Goal: Task Accomplishment & Management: Complete application form

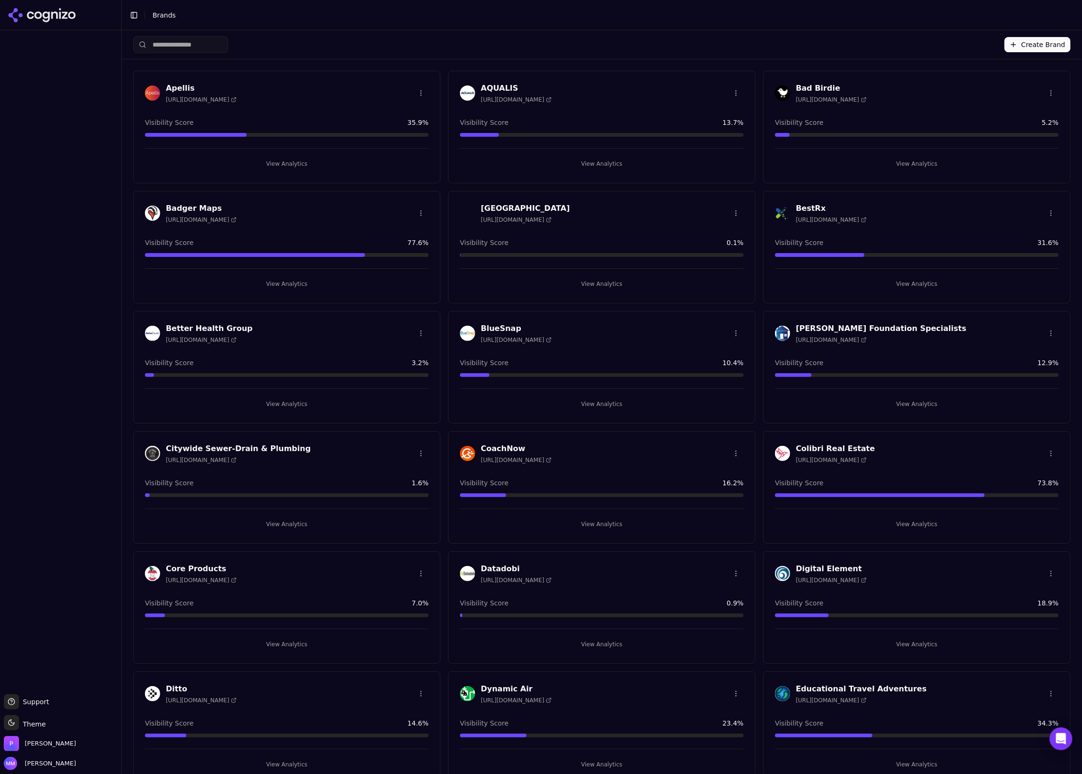
click at [912, 44] on button "Create Brand" at bounding box center [1037, 44] width 66 height 15
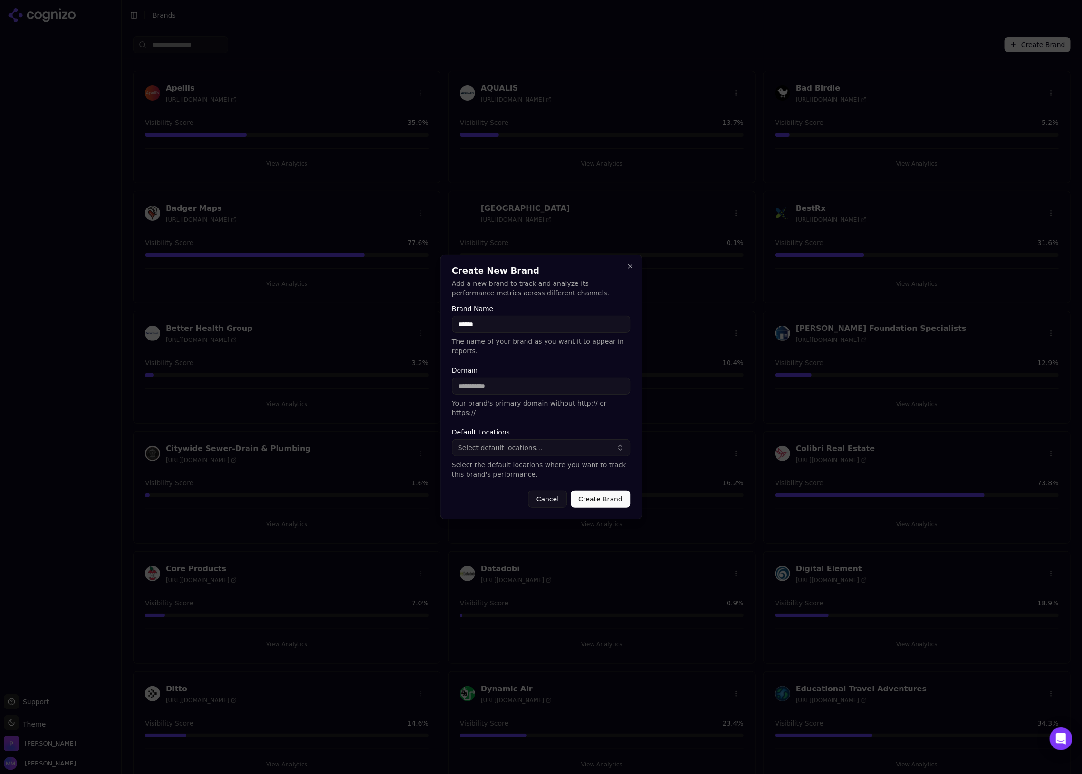
type input "******"
click at [518, 383] on input "Domain" at bounding box center [541, 386] width 178 height 17
click at [510, 389] on input "Domain" at bounding box center [541, 386] width 178 height 17
paste input "**********"
drag, startPoint x: 478, startPoint y: 386, endPoint x: 450, endPoint y: 386, distance: 28.5
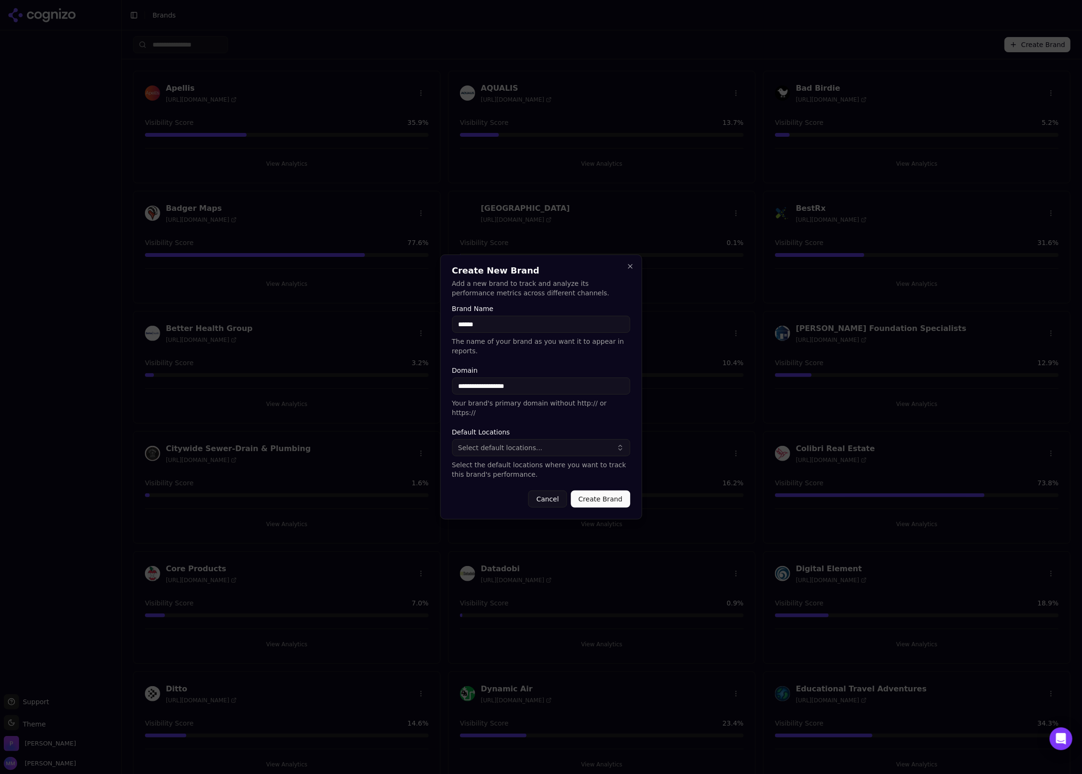
click at [450, 386] on div "**********" at bounding box center [541, 387] width 202 height 265
click at [509, 388] on input "**********" at bounding box center [541, 386] width 178 height 17
type input "**********"
click at [516, 414] on form "**********" at bounding box center [541, 406] width 178 height 202
click at [592, 490] on button "Create Brand" at bounding box center [600, 499] width 59 height 17
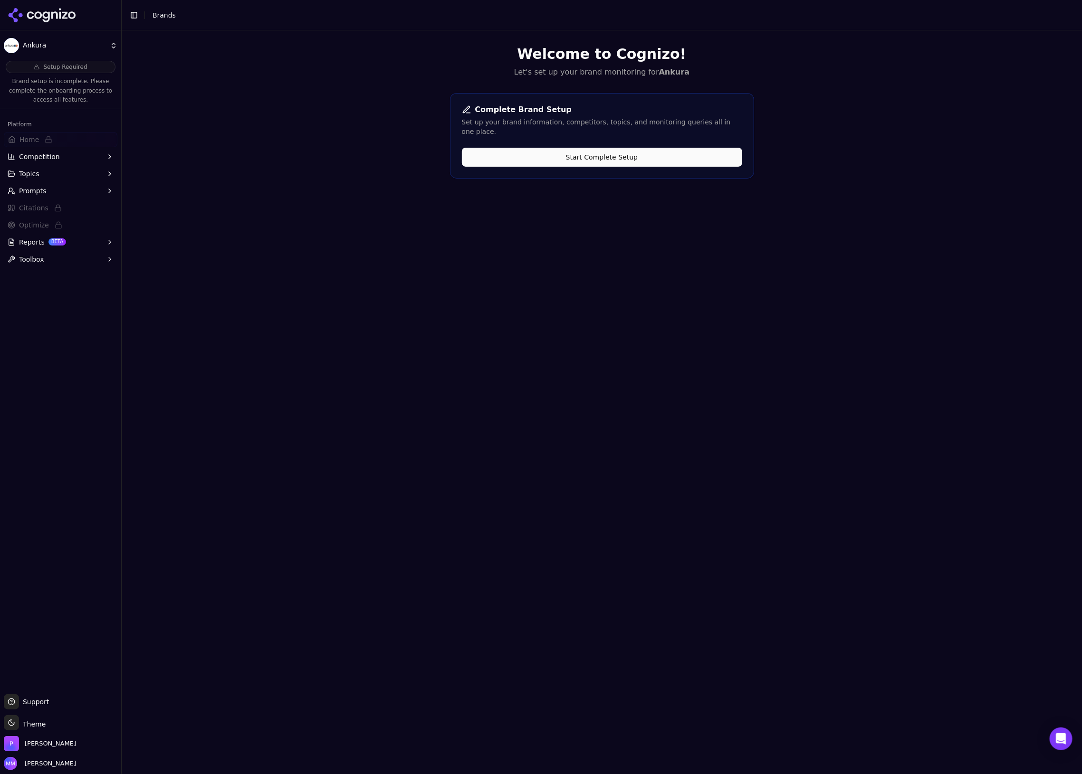
click at [601, 150] on button "Start Complete Setup" at bounding box center [602, 157] width 280 height 19
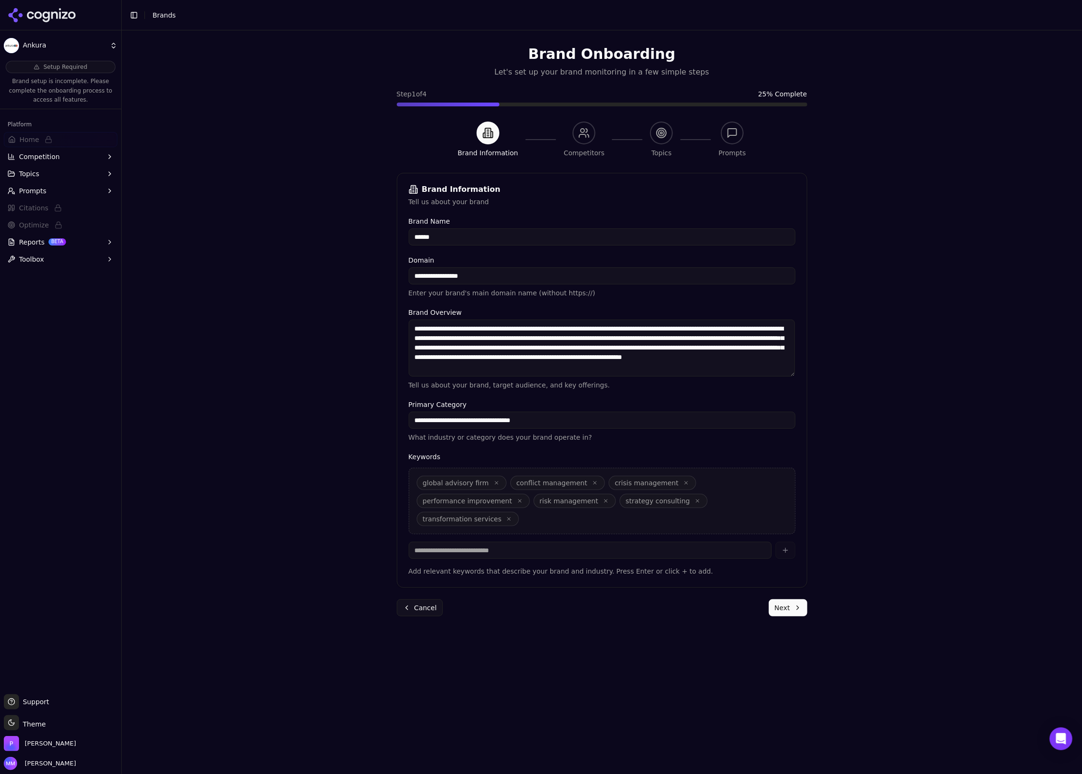
click at [778, 490] on button "Next" at bounding box center [788, 608] width 38 height 17
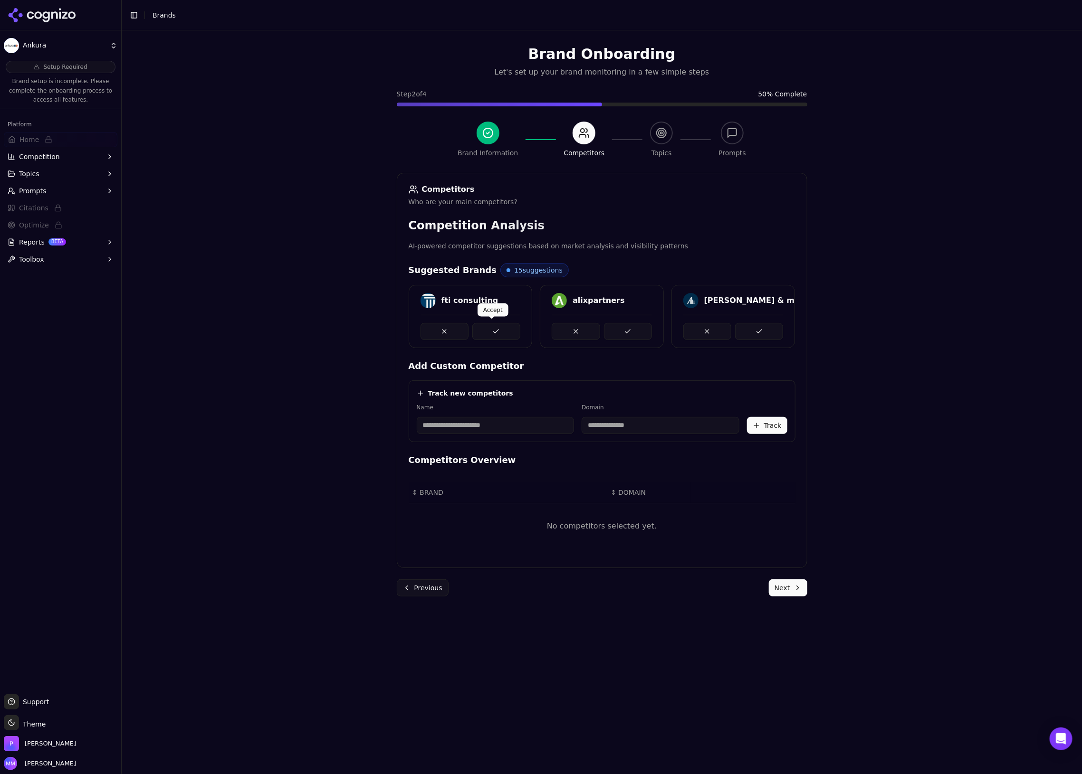
click at [490, 330] on button at bounding box center [496, 331] width 48 height 17
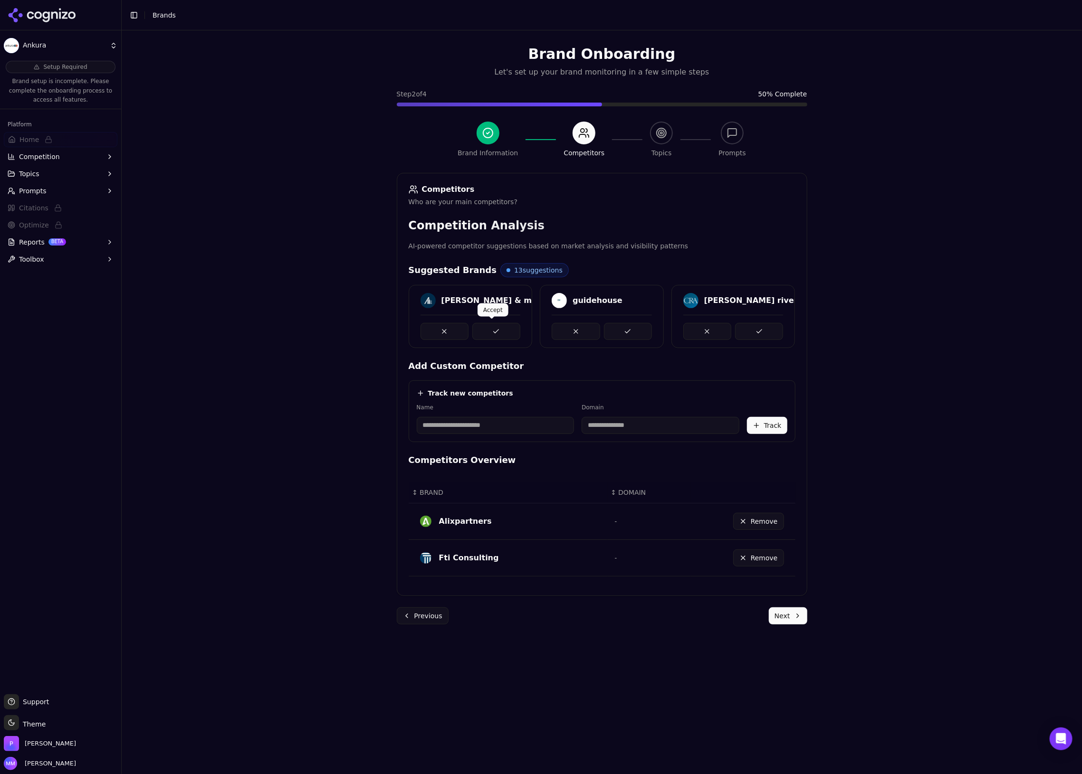
click at [481, 327] on button at bounding box center [496, 331] width 48 height 17
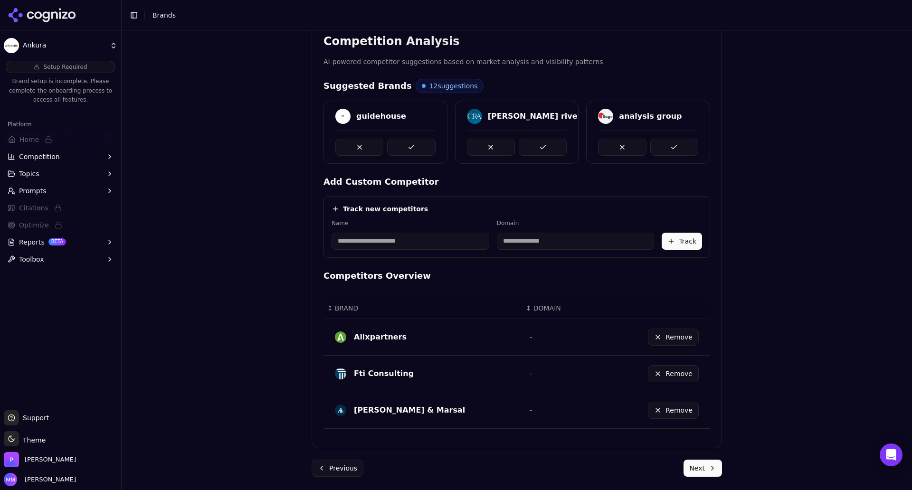
scroll to position [184, 0]
click at [407, 143] on button at bounding box center [411, 147] width 48 height 17
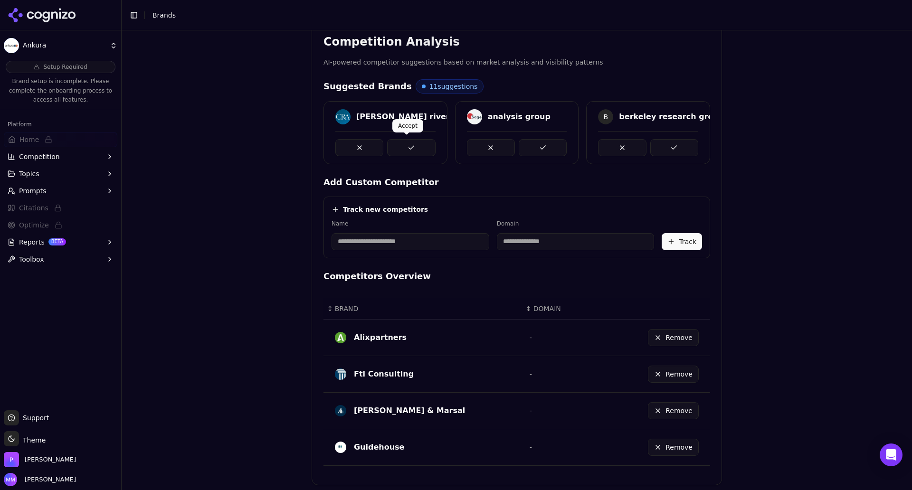
click at [409, 151] on button at bounding box center [411, 147] width 48 height 17
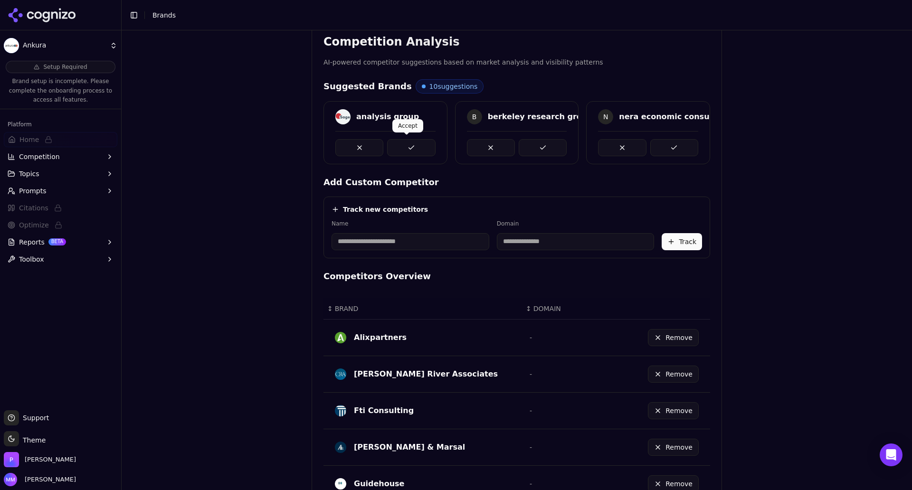
click at [409, 147] on button at bounding box center [411, 147] width 48 height 17
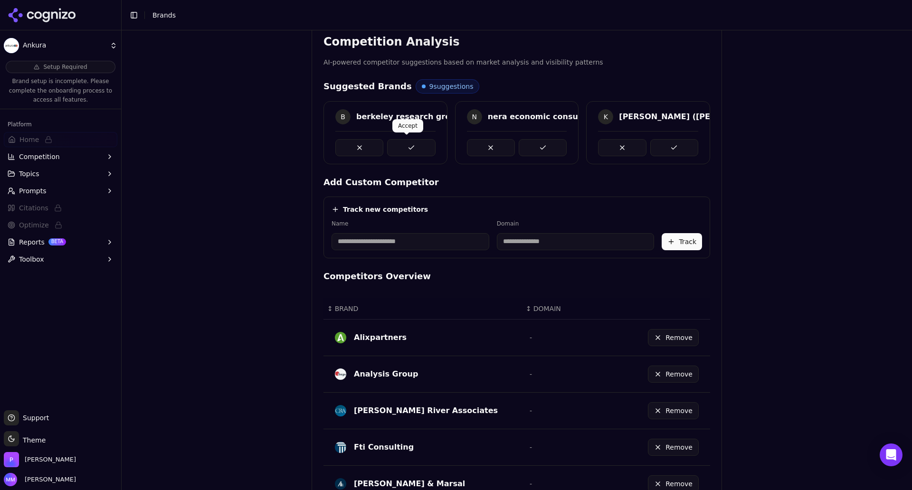
click at [414, 149] on button at bounding box center [411, 147] width 48 height 17
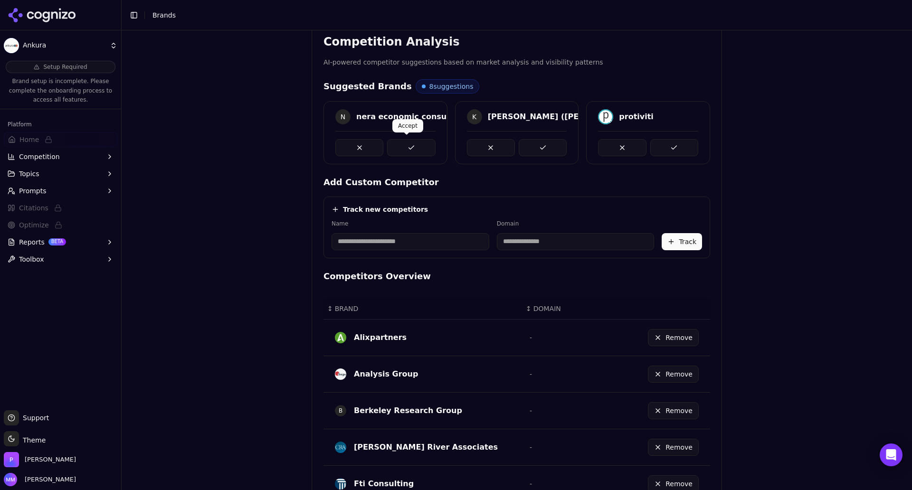
click at [413, 146] on button at bounding box center [411, 147] width 48 height 17
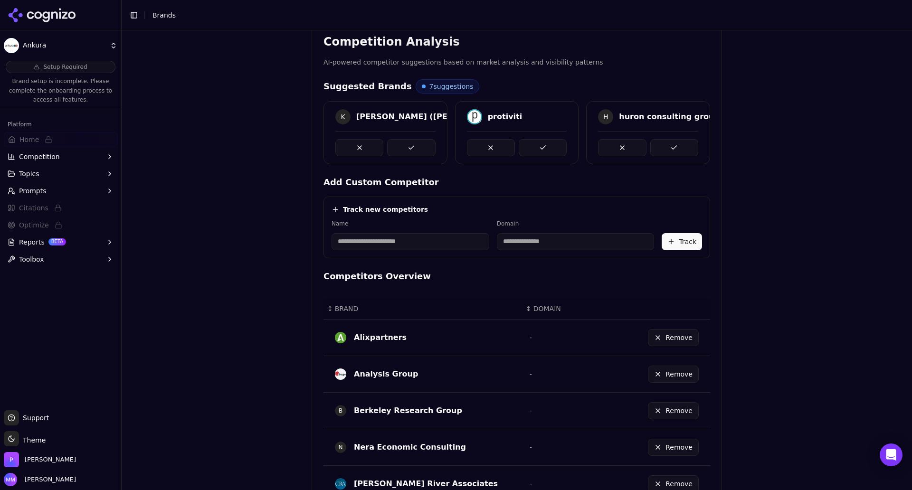
click at [413, 146] on button at bounding box center [411, 147] width 48 height 17
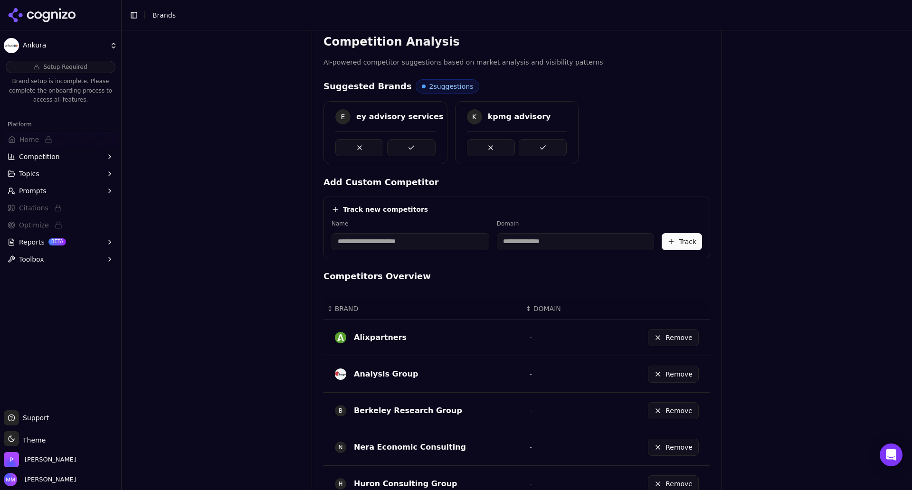
click at [413, 146] on button at bounding box center [411, 147] width 48 height 17
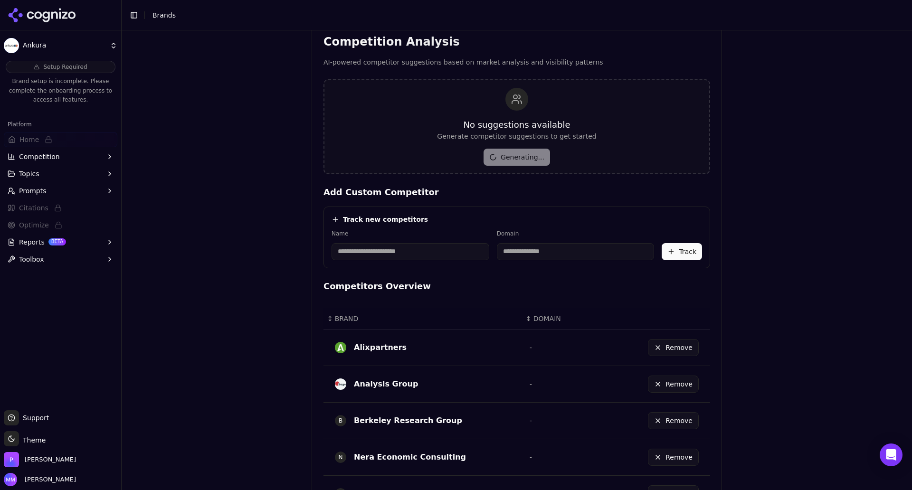
scroll to position [467, 0]
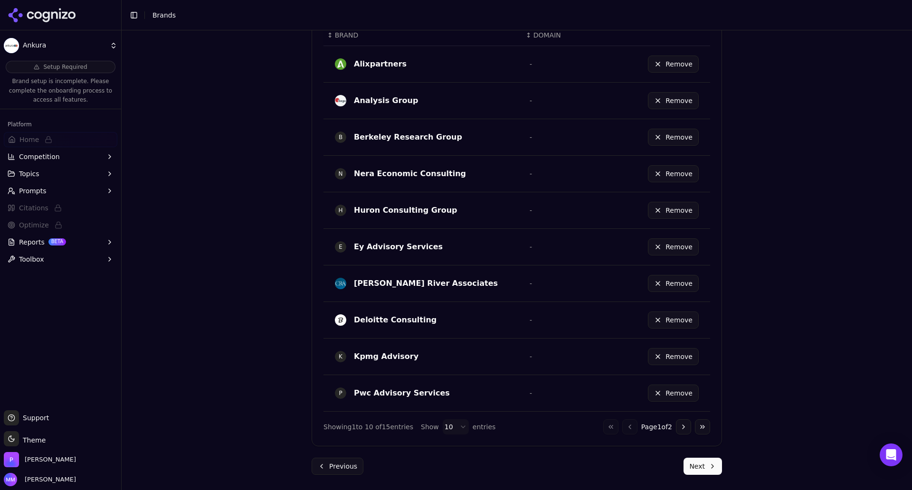
click at [704, 466] on button "Next" at bounding box center [703, 466] width 38 height 17
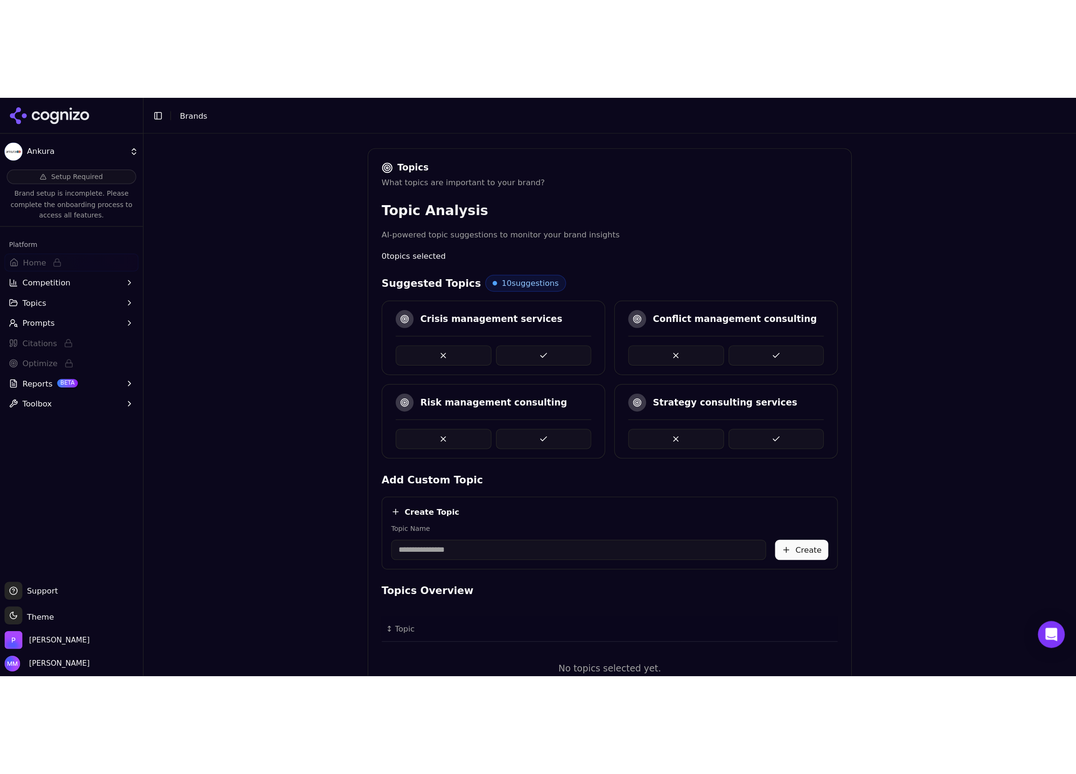
scroll to position [0, 0]
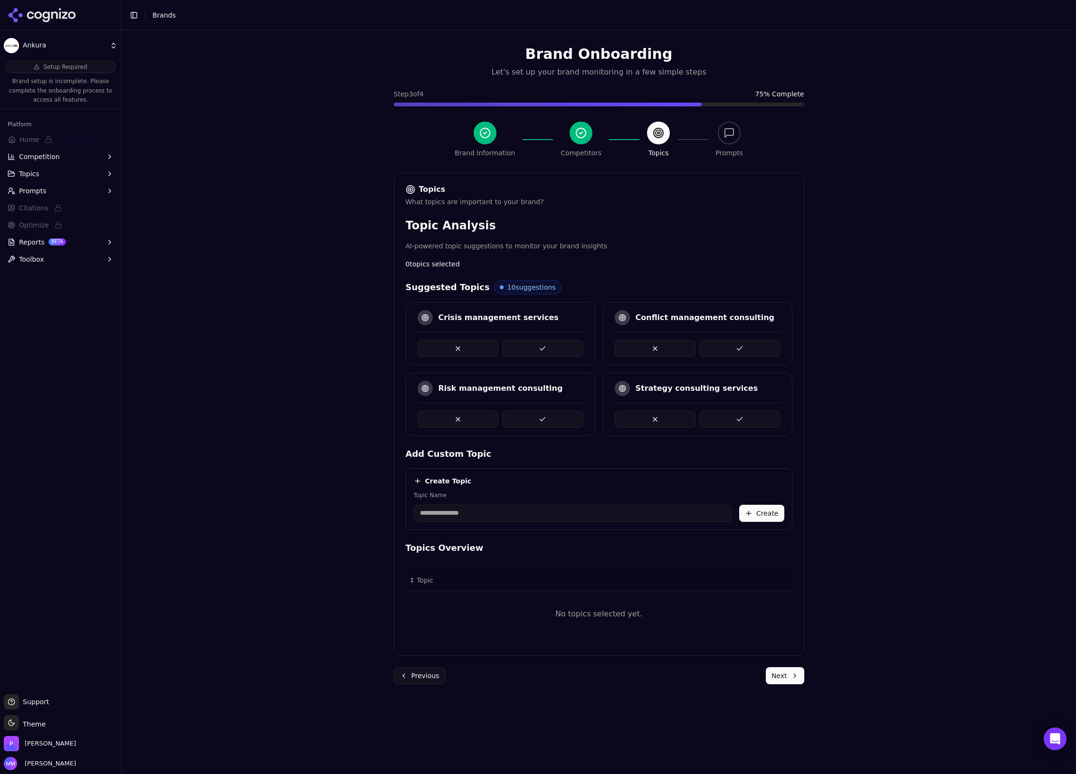
click at [531, 419] on button at bounding box center [542, 419] width 81 height 17
click at [745, 343] on button at bounding box center [739, 348] width 81 height 17
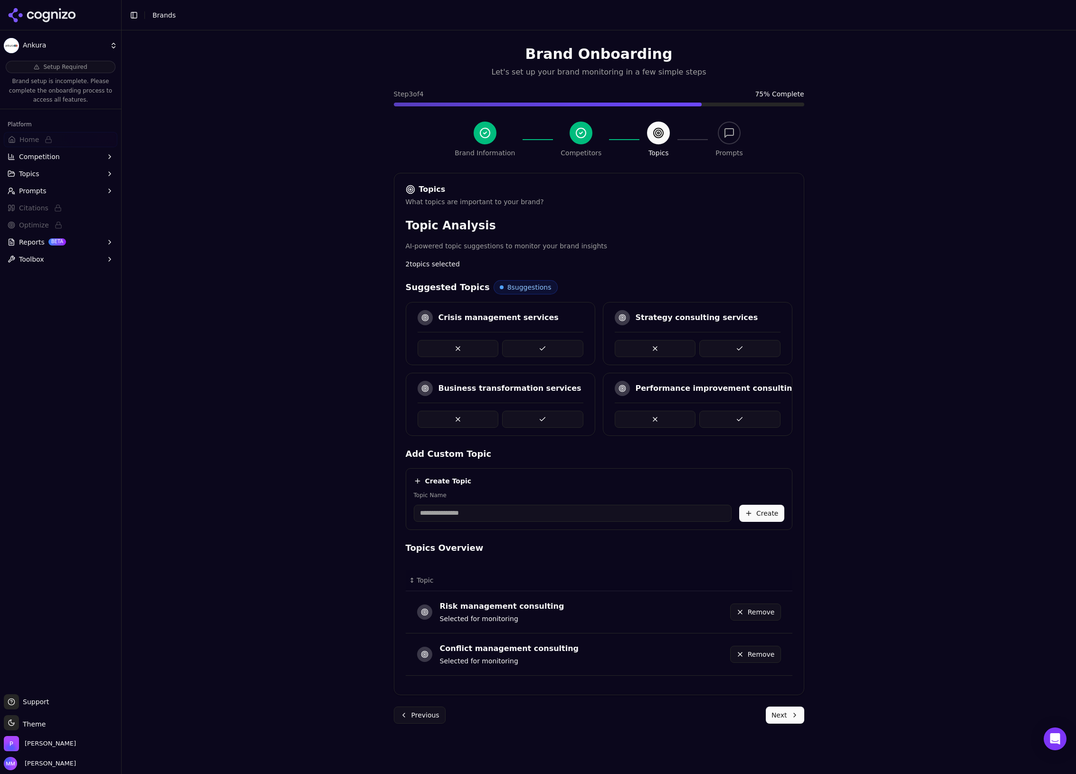
click at [544, 350] on button at bounding box center [542, 348] width 81 height 17
click at [529, 346] on button at bounding box center [542, 348] width 81 height 17
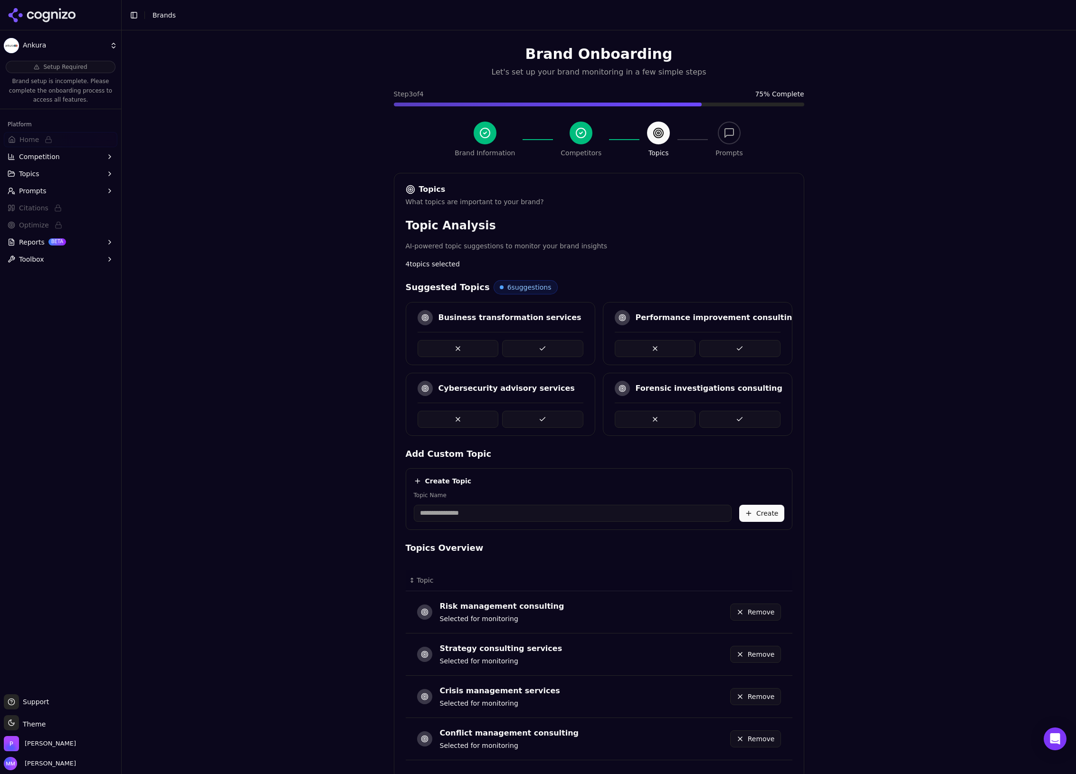
scroll to position [51, 0]
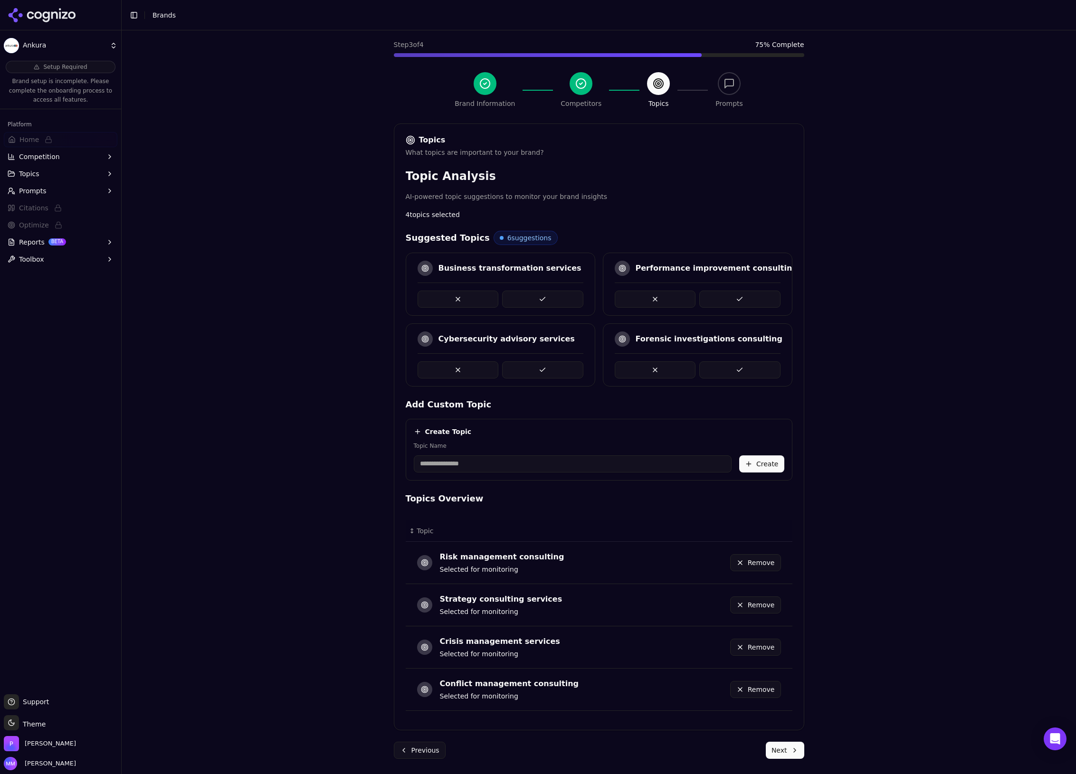
click at [554, 364] on button at bounding box center [542, 370] width 81 height 17
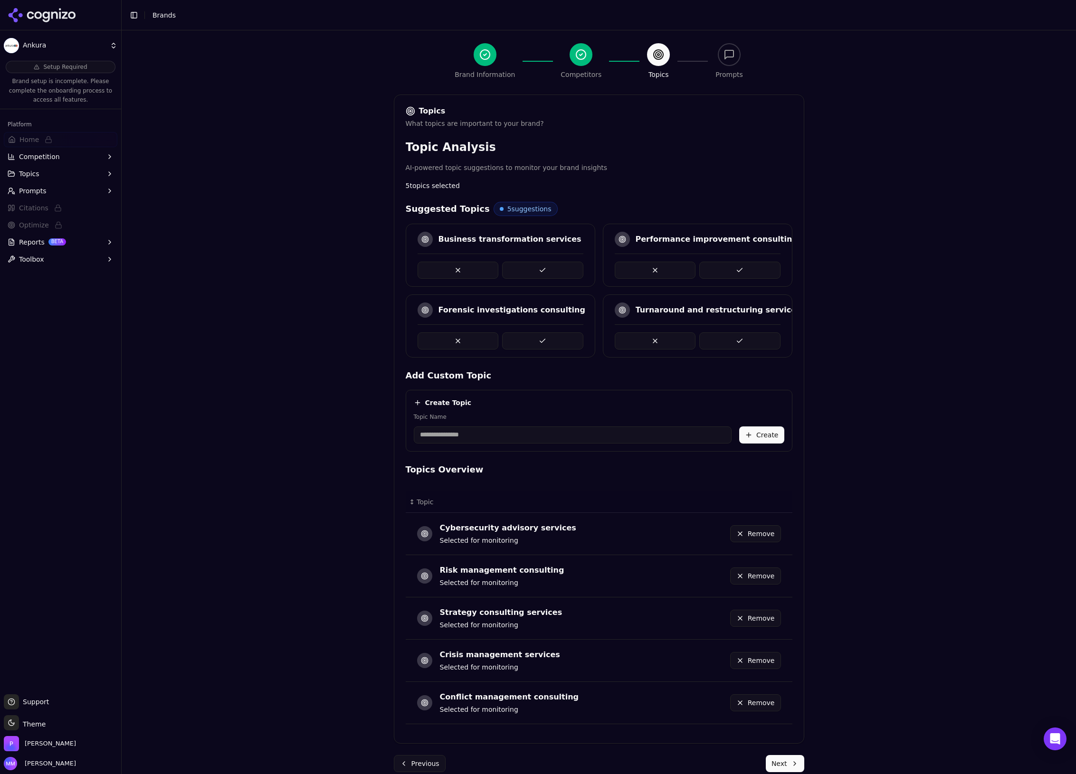
scroll to position [93, 0]
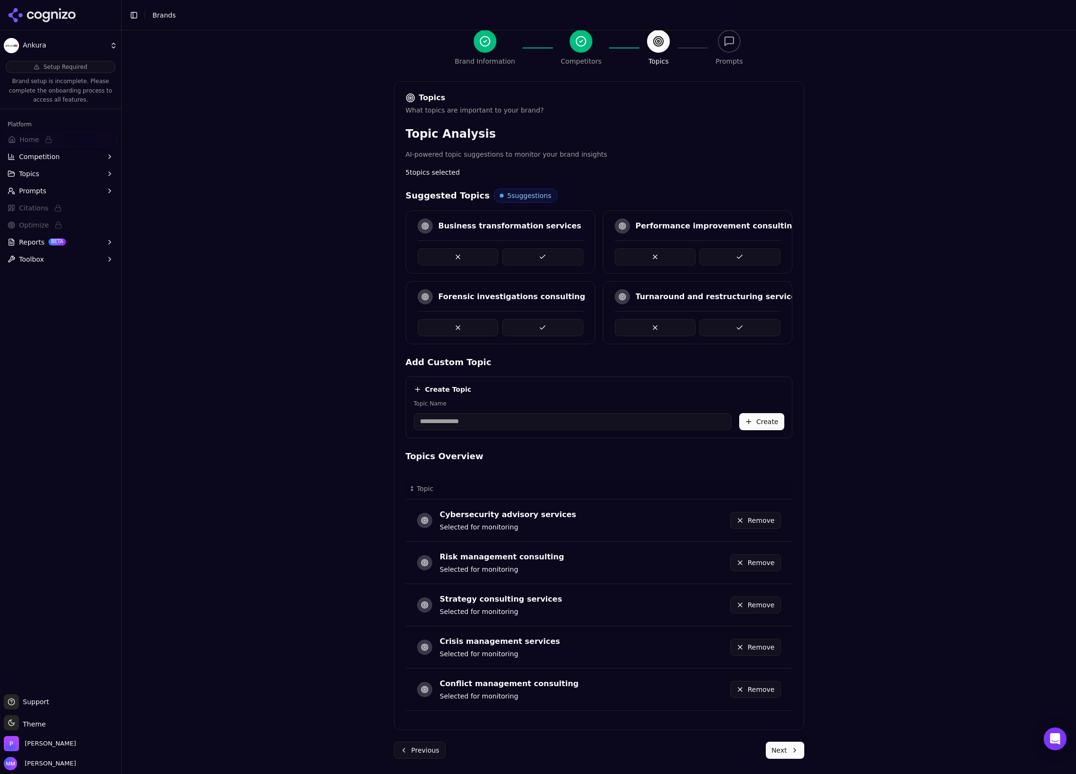
click at [778, 490] on button "Next" at bounding box center [785, 750] width 38 height 17
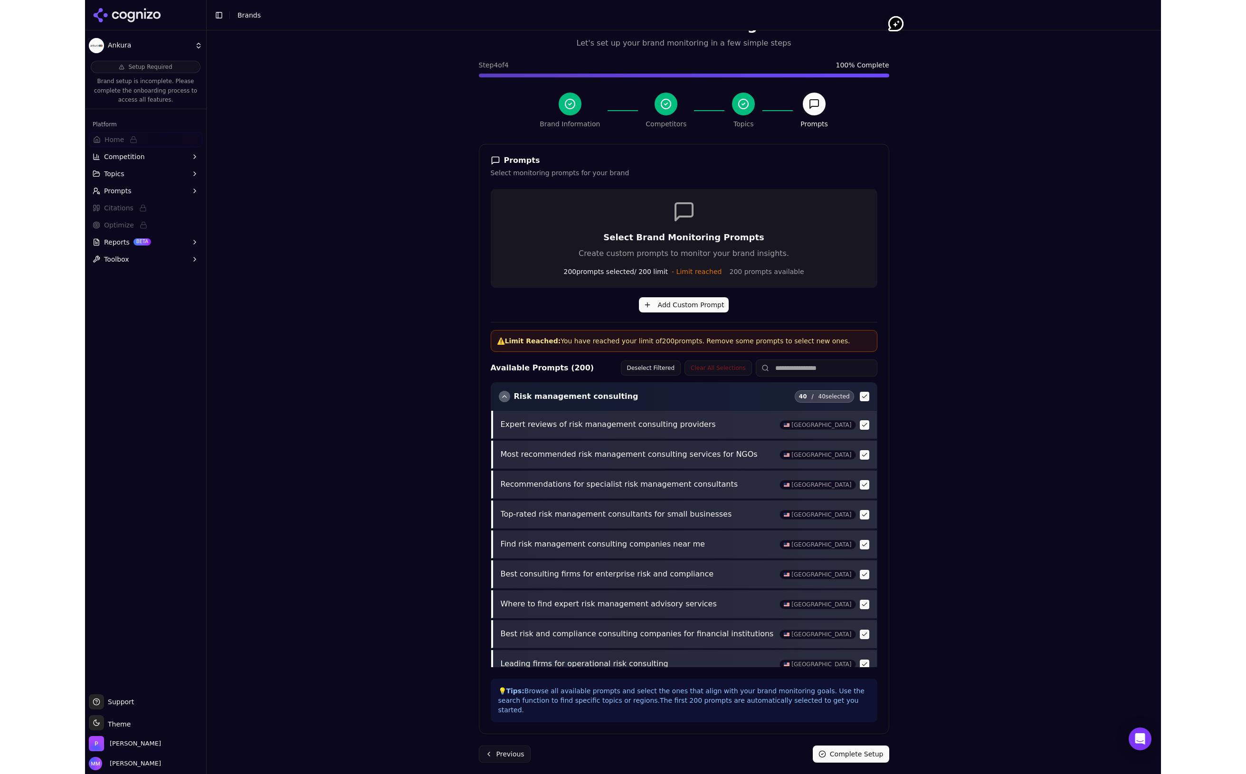
scroll to position [30, 0]
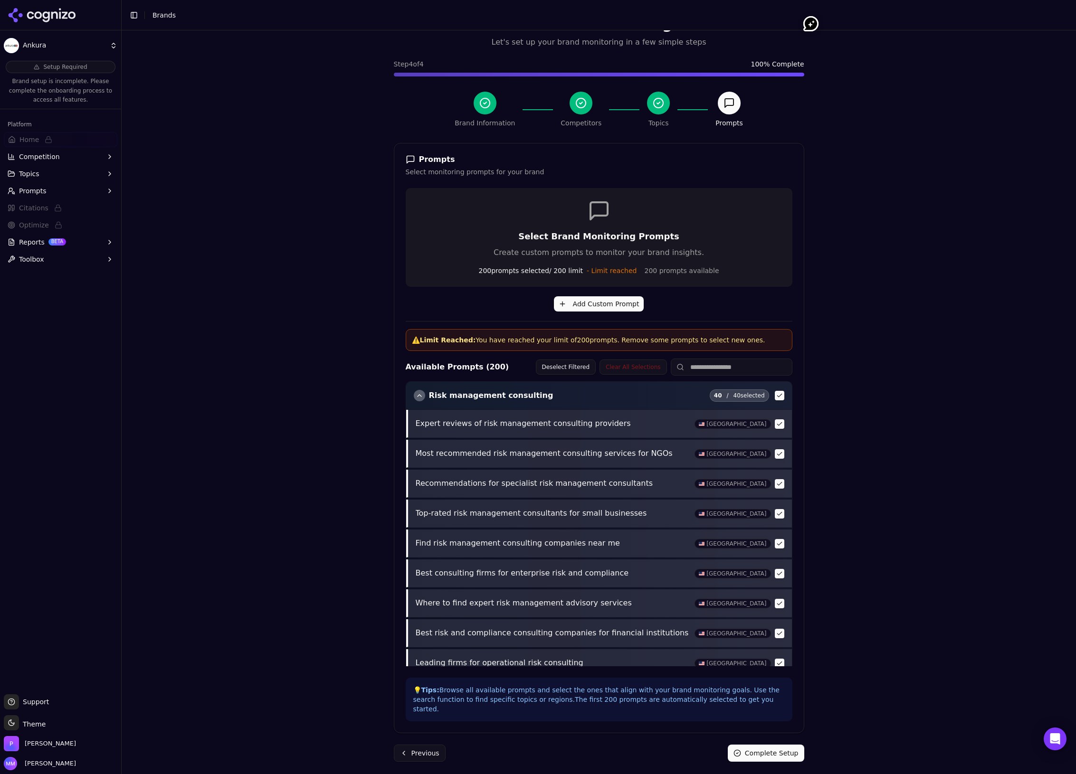
click at [775, 490] on button "Complete Setup" at bounding box center [766, 753] width 76 height 17
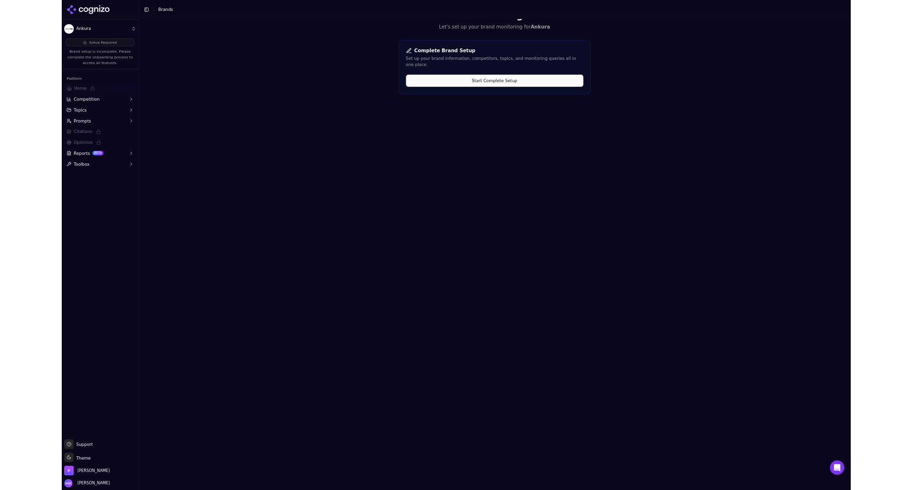
scroll to position [0, 0]
